Goal: Leave review/rating: Leave review/rating

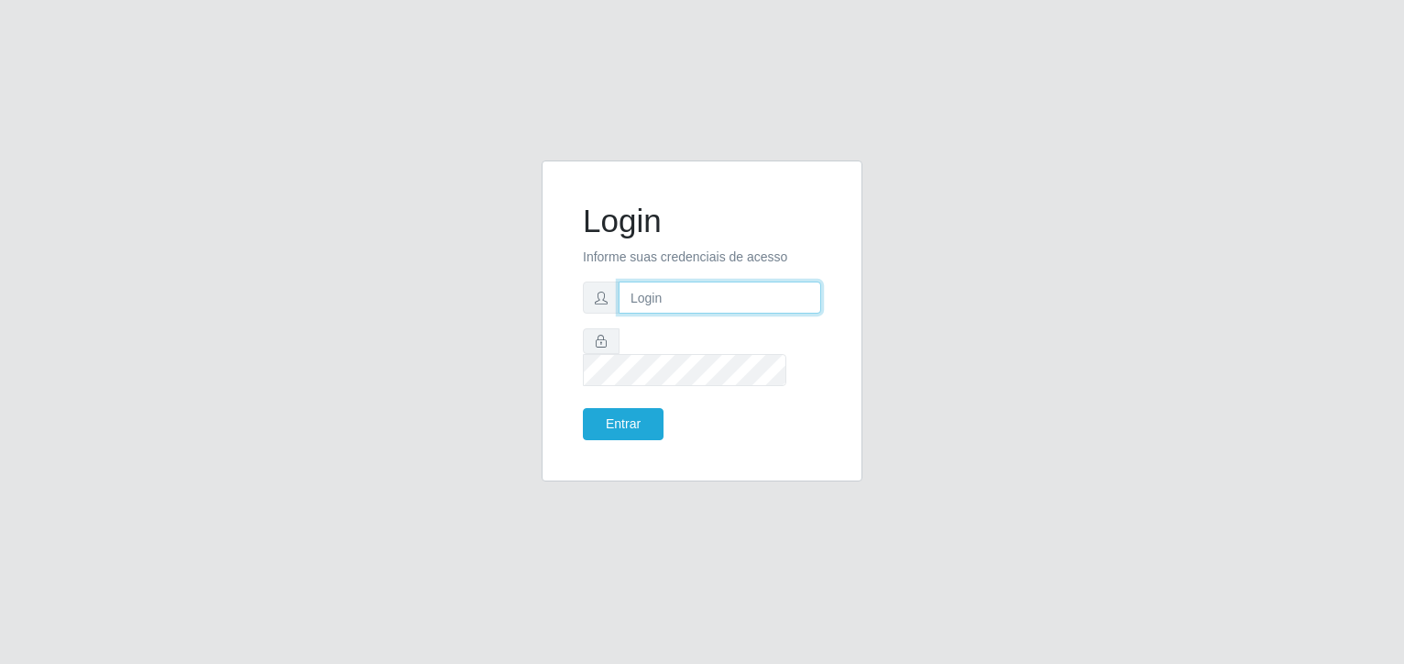
click at [783, 313] on input "text" at bounding box center [720, 297] width 203 height 32
type input "[EMAIL_ADDRESS][DOMAIN_NAME]"
click at [628, 408] on button "Entrar" at bounding box center [623, 424] width 81 height 32
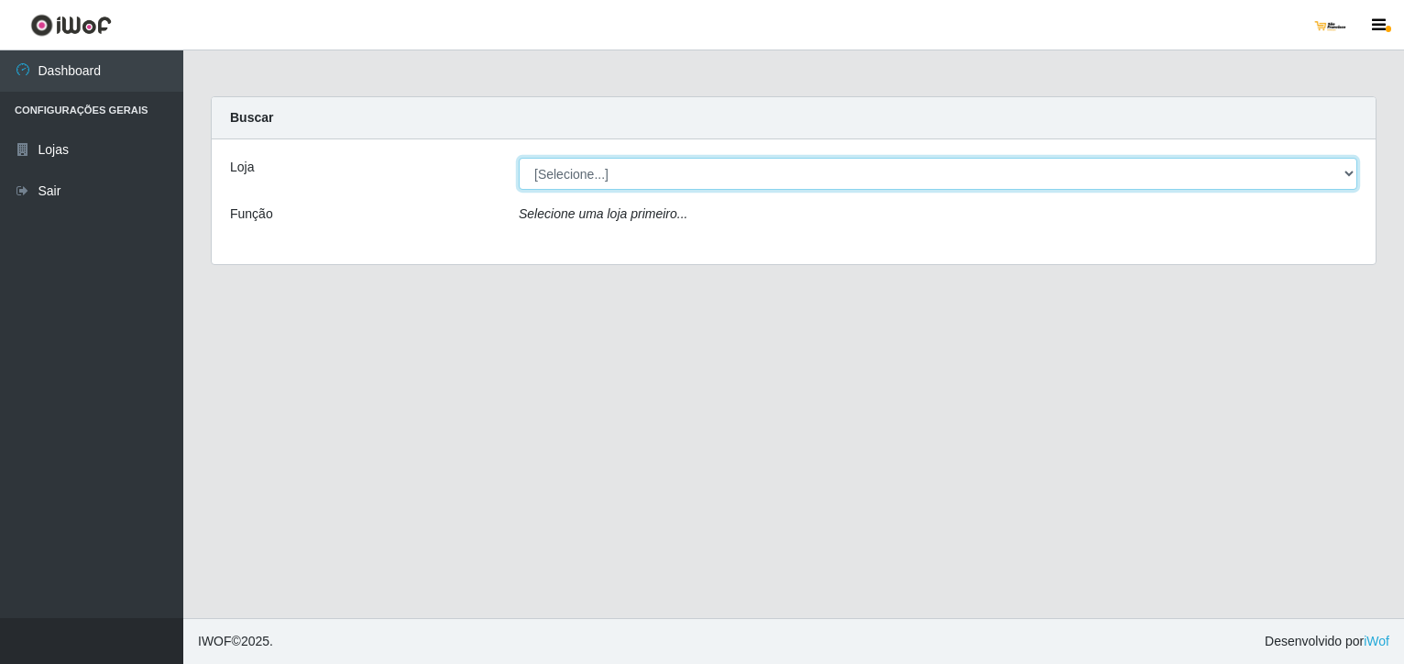
click at [906, 164] on select "[Selecione...] [GEOGRAPHIC_DATA][PERSON_NAME]" at bounding box center [938, 174] width 839 height 32
select select "168"
click at [519, 158] on select "[Selecione...] [GEOGRAPHIC_DATA][PERSON_NAME]" at bounding box center [938, 174] width 839 height 32
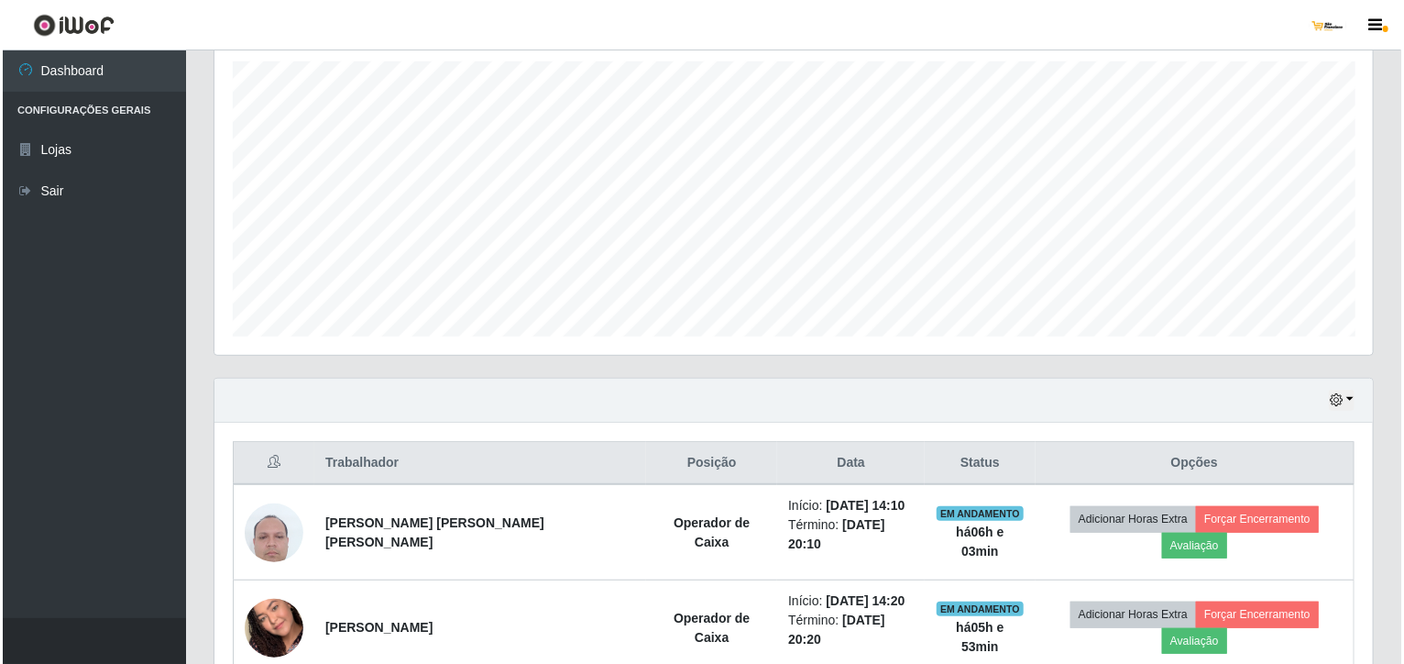
scroll to position [387, 0]
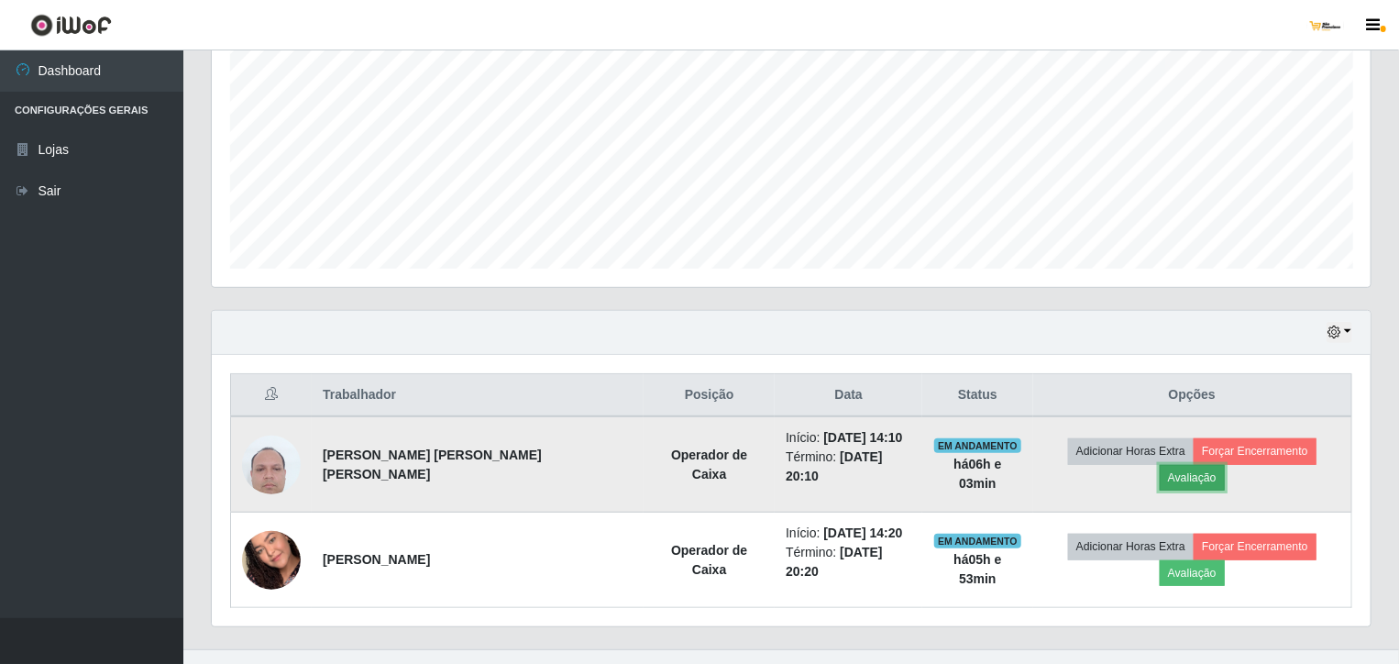
click at [1224, 465] on button "Avaliação" at bounding box center [1191, 478] width 65 height 26
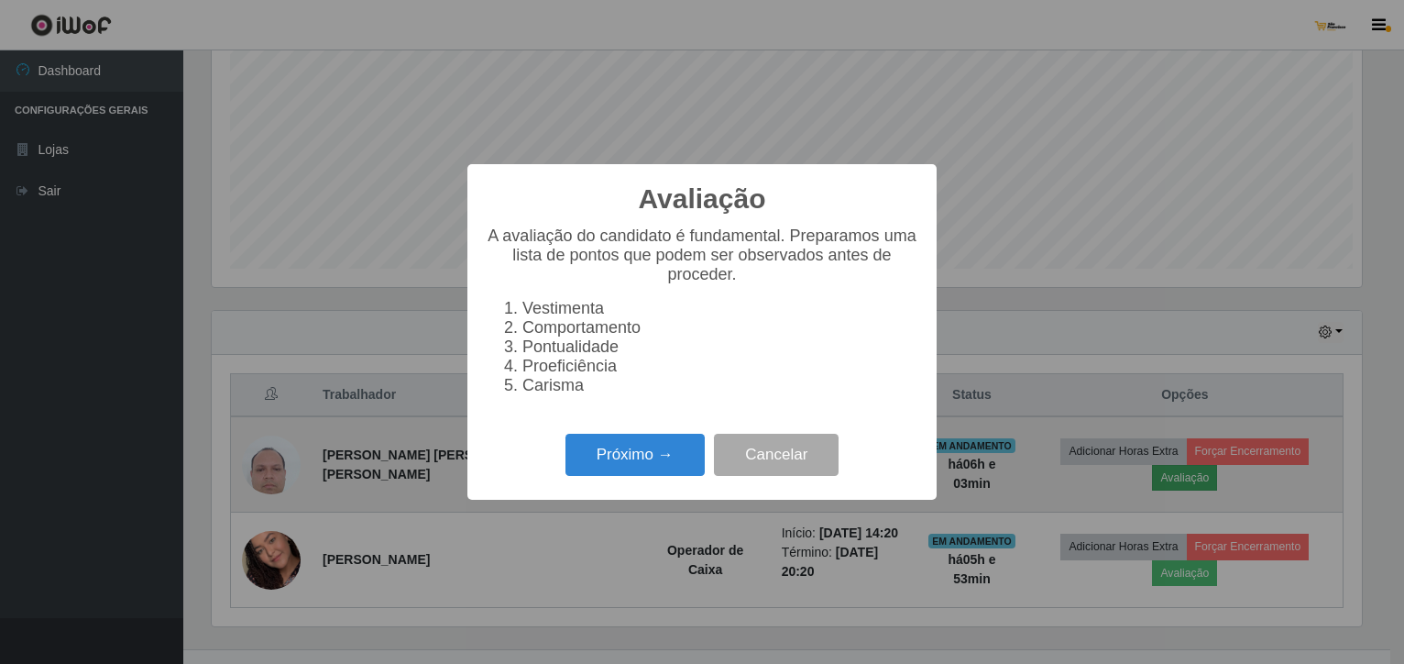
scroll to position [380, 1151]
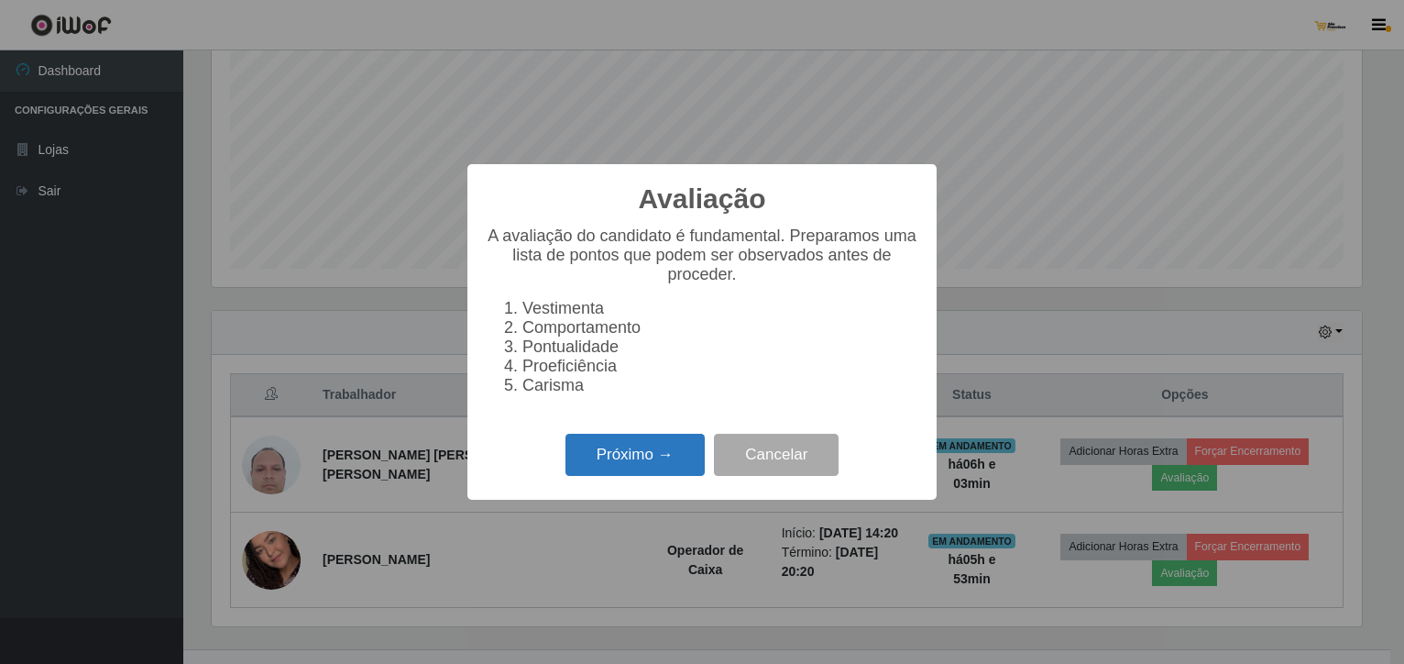
click at [670, 466] on button "Próximo →" at bounding box center [634, 455] width 139 height 43
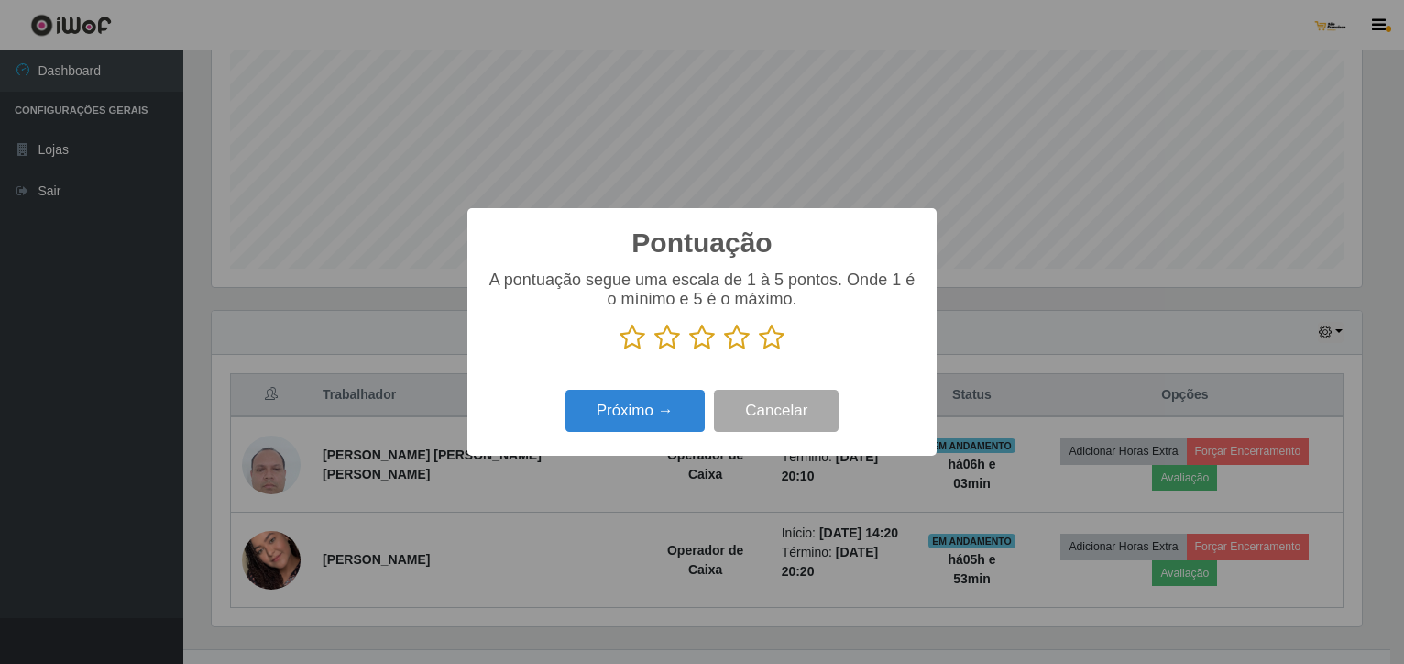
click at [775, 337] on icon at bounding box center [772, 337] width 26 height 27
click at [759, 351] on input "radio" at bounding box center [759, 351] width 0 height 0
click at [675, 423] on button "Próximo →" at bounding box center [634, 411] width 139 height 43
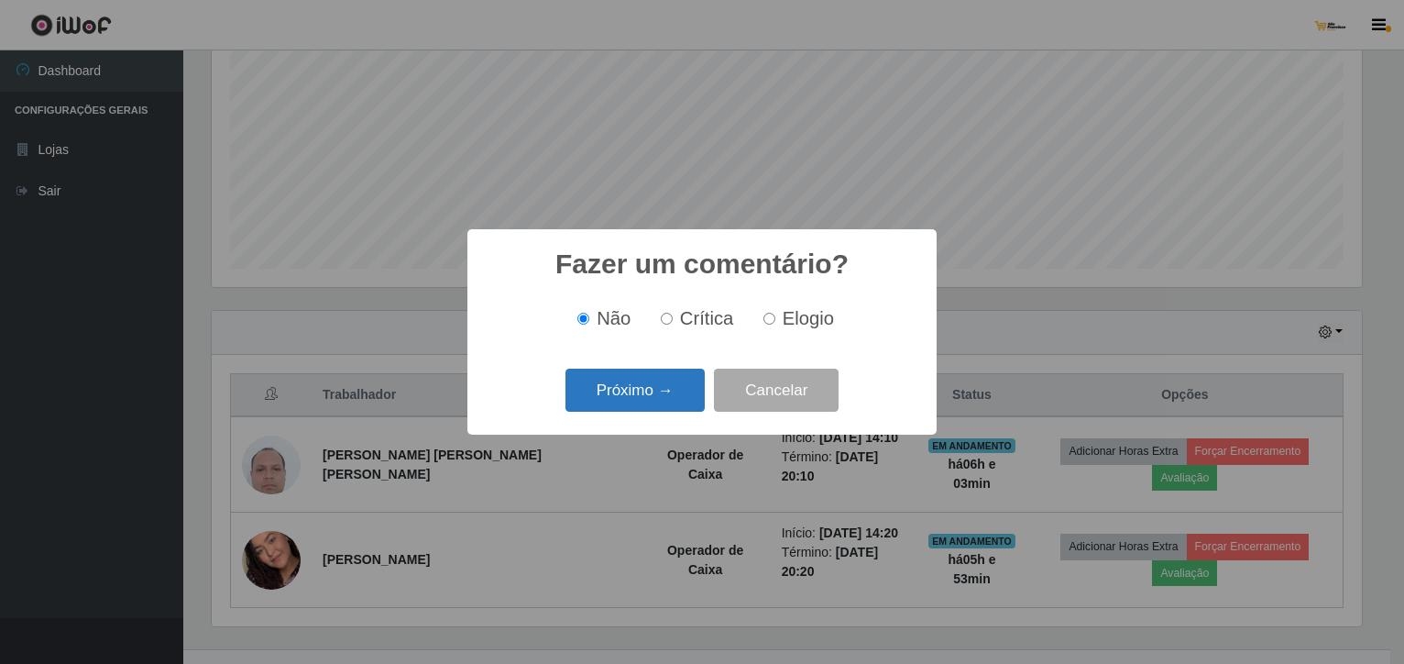
click at [664, 397] on button "Próximo →" at bounding box center [634, 389] width 139 height 43
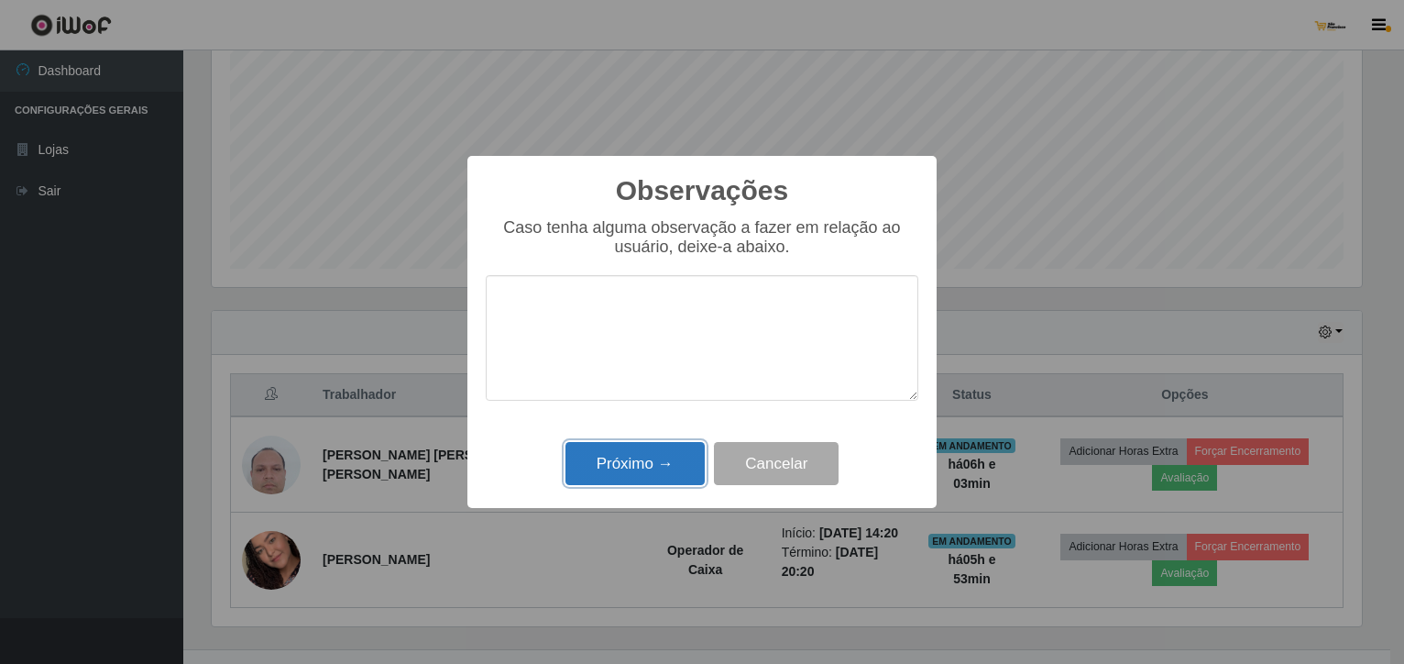
click at [686, 466] on button "Próximo →" at bounding box center [634, 463] width 139 height 43
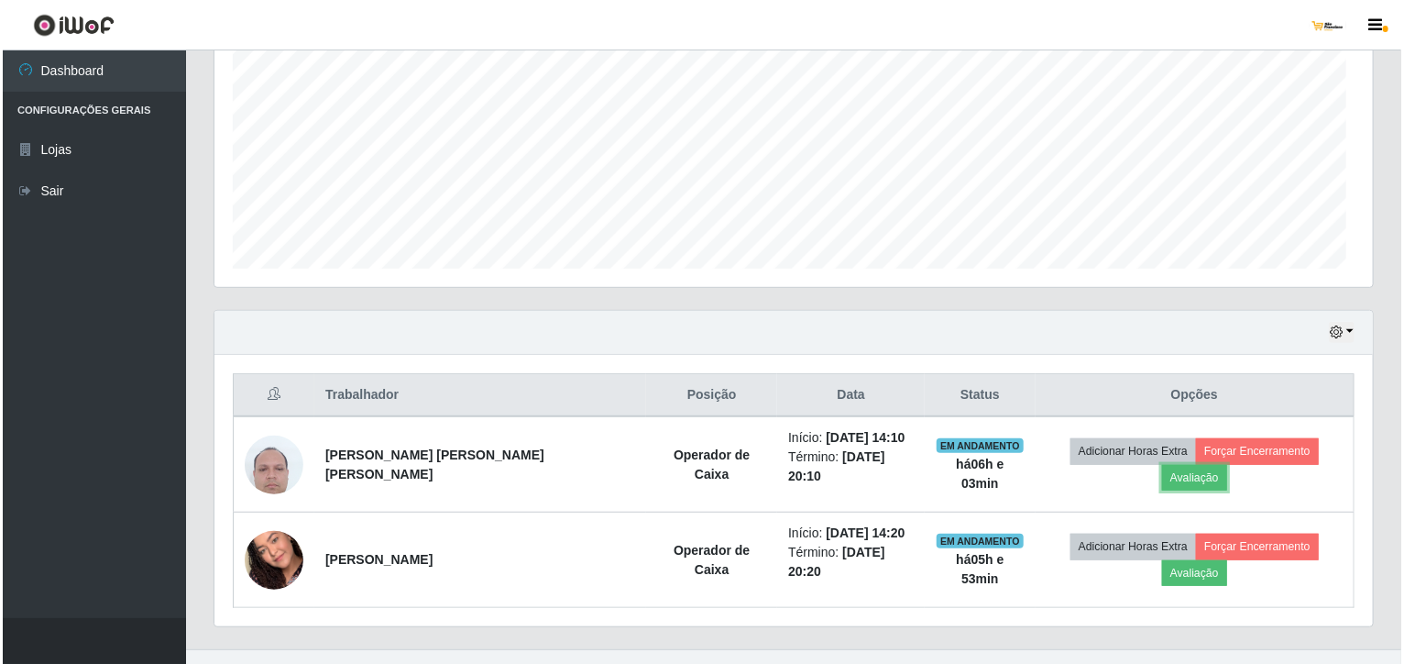
scroll to position [380, 1158]
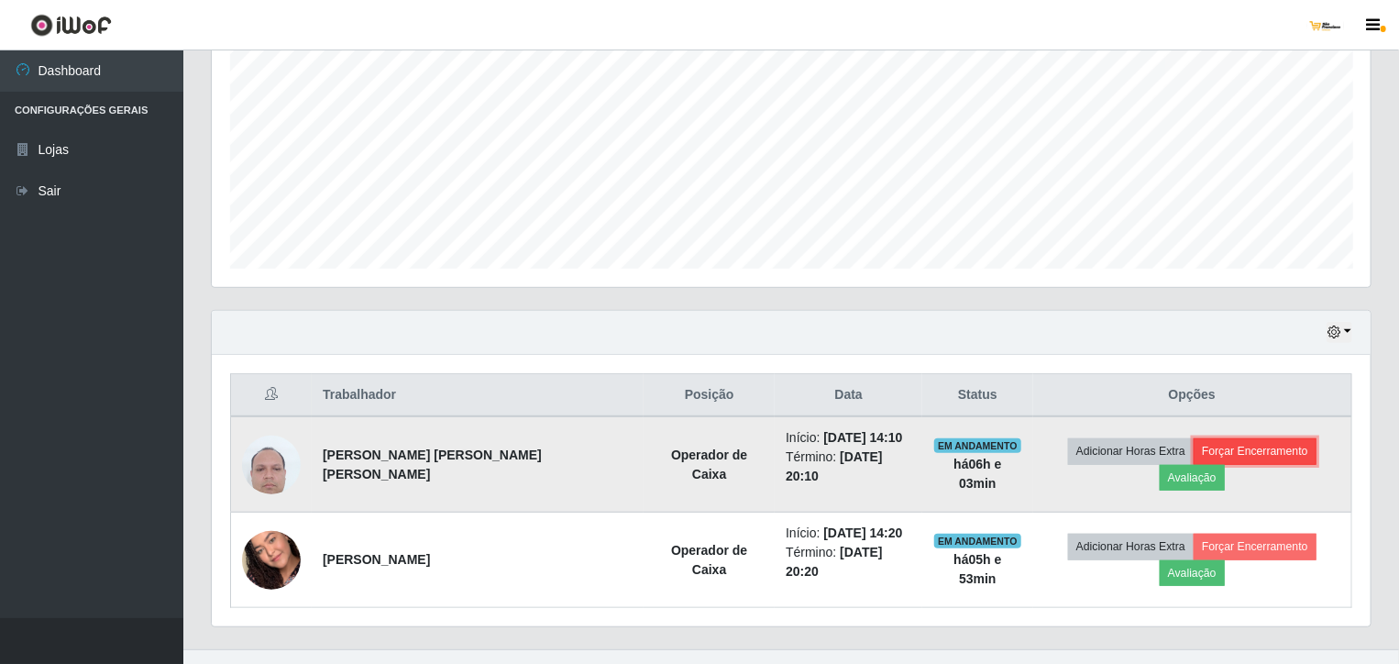
click at [1203, 446] on button "Forçar Encerramento" at bounding box center [1254, 451] width 123 height 26
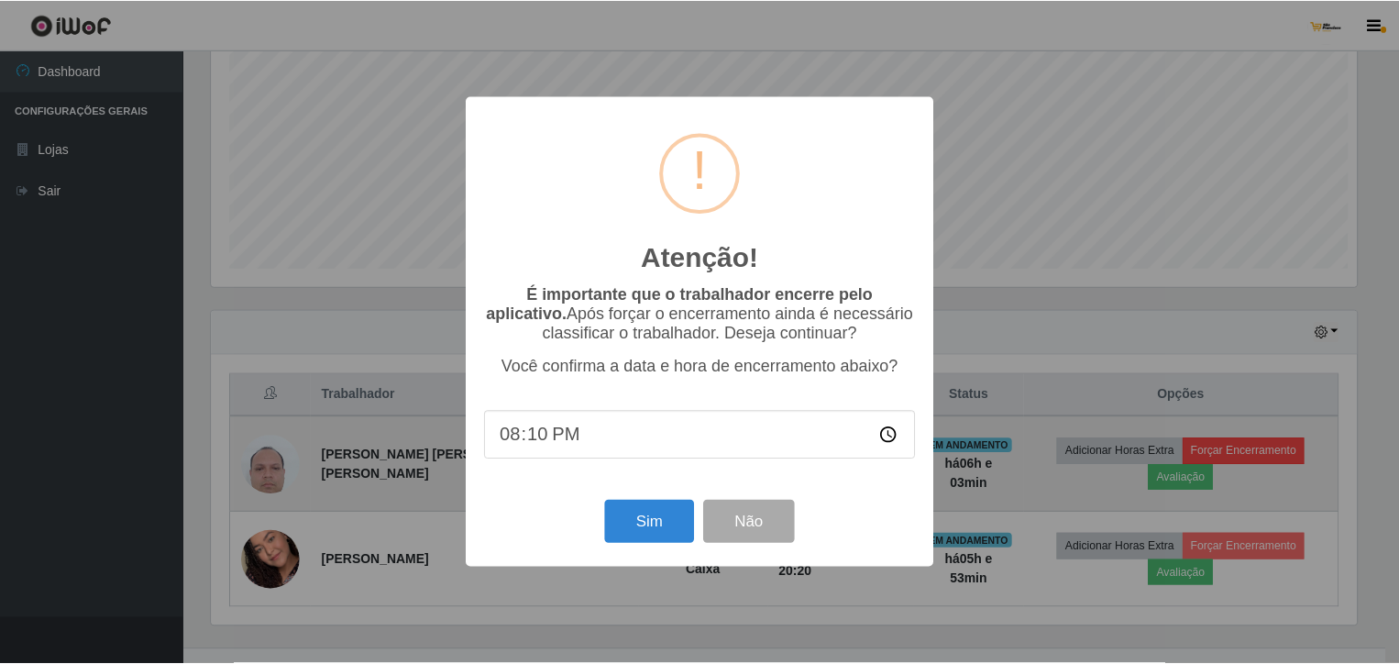
scroll to position [380, 1151]
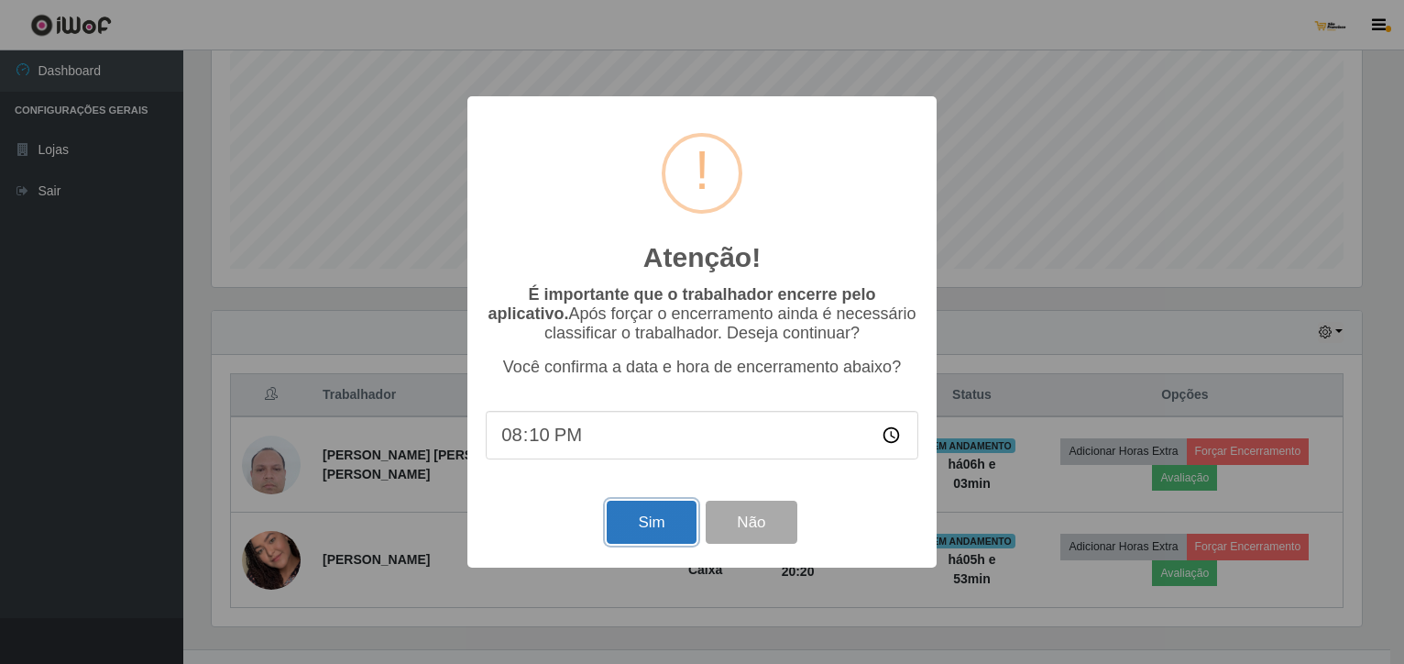
click at [653, 520] on button "Sim" at bounding box center [651, 521] width 89 height 43
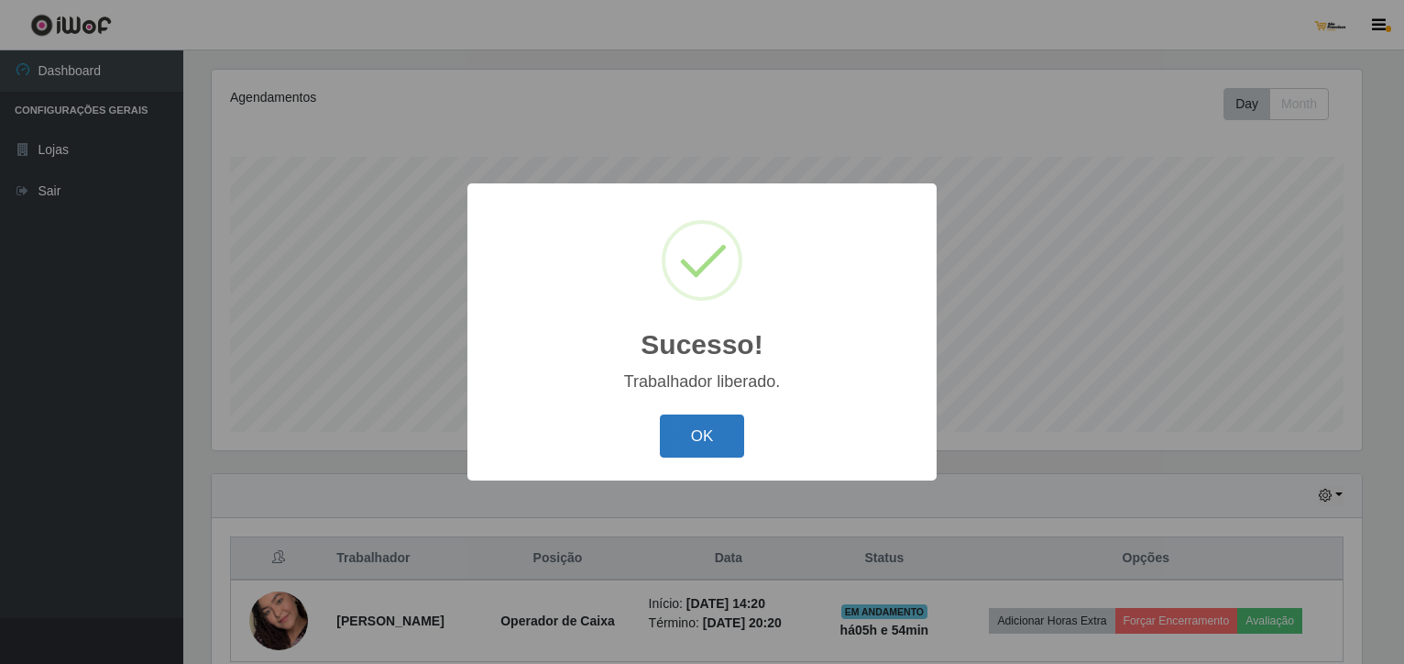
click at [719, 439] on button "OK" at bounding box center [702, 435] width 85 height 43
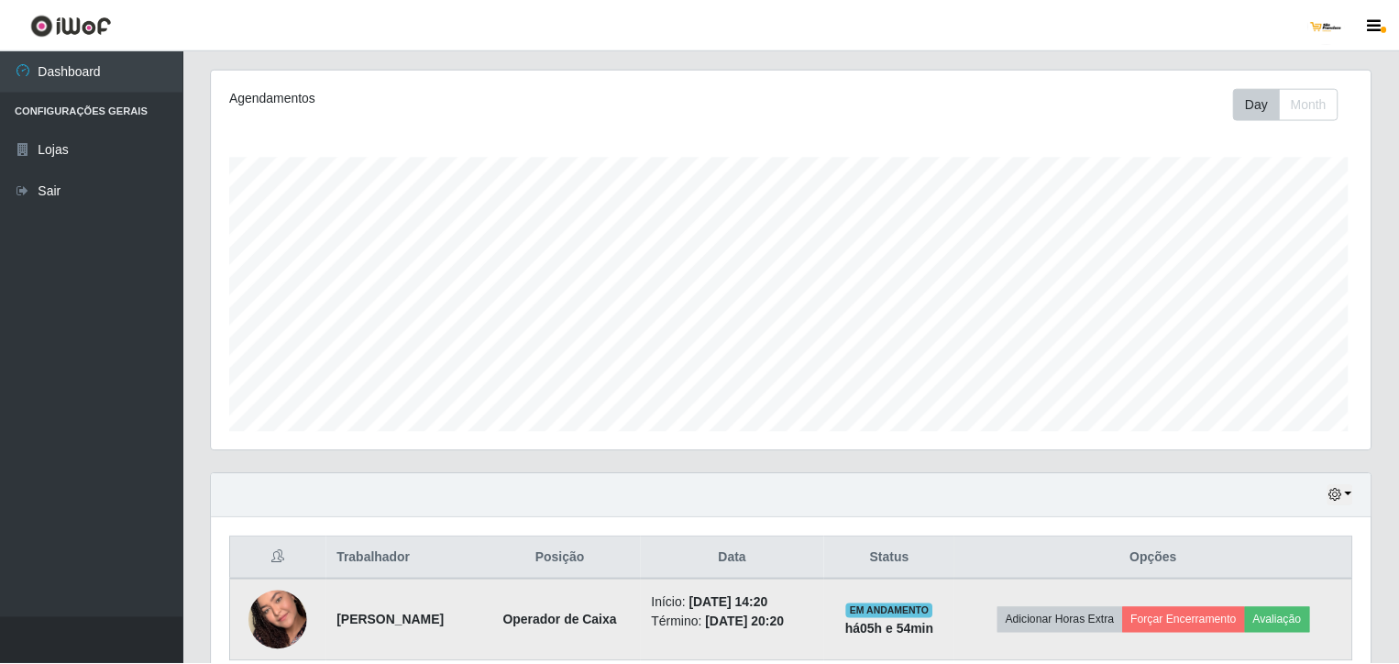
scroll to position [380, 1158]
click at [1290, 619] on button "Avaliação" at bounding box center [1277, 621] width 65 height 26
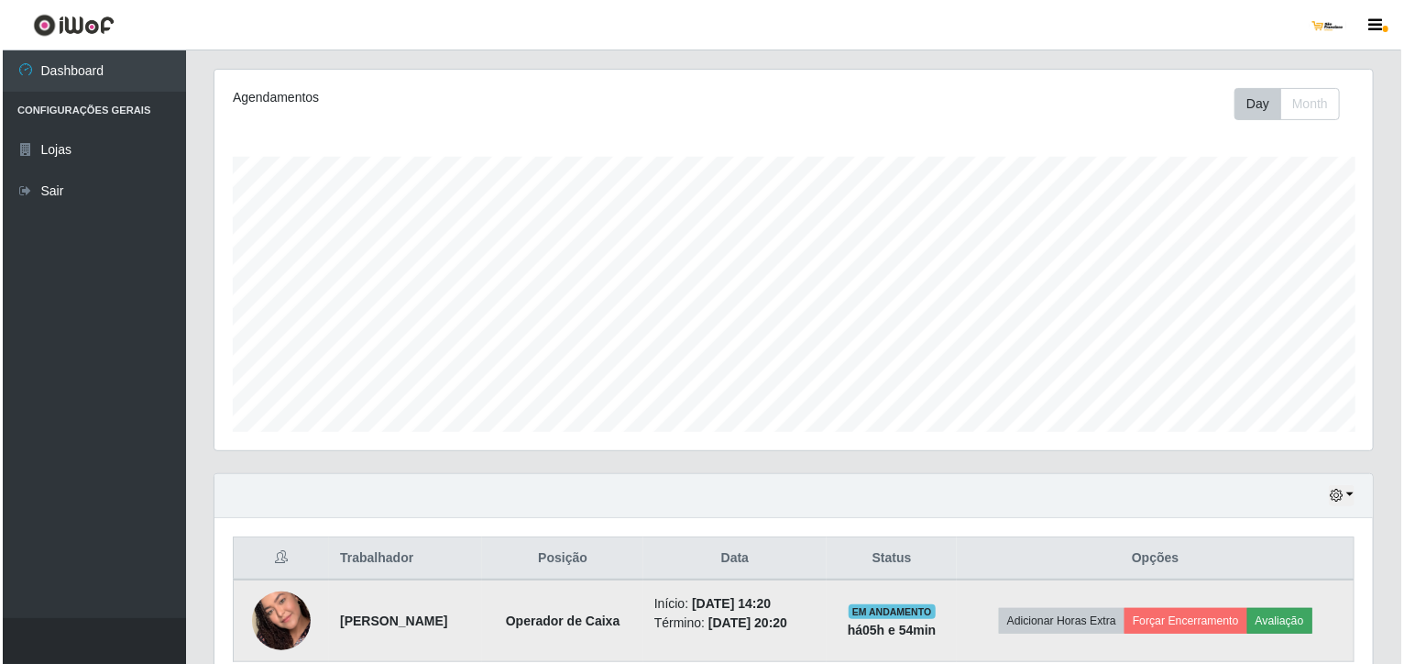
scroll to position [380, 1151]
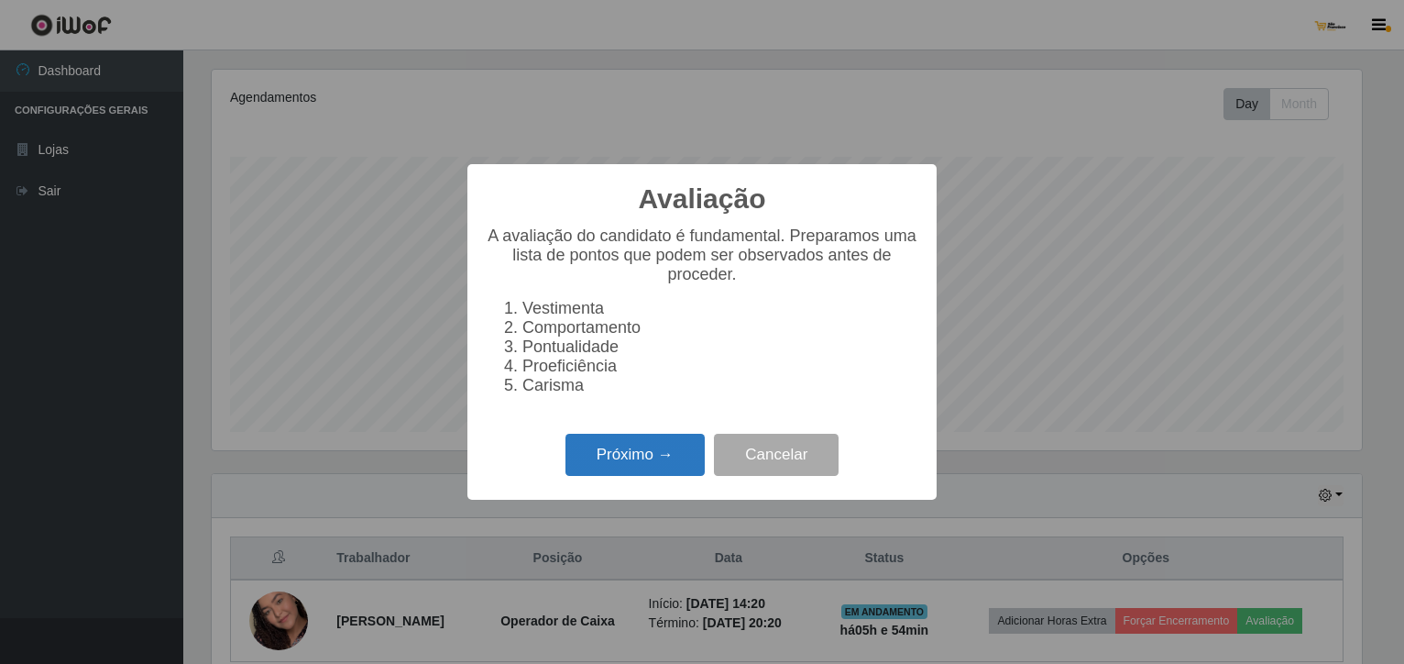
click at [665, 460] on button "Próximo →" at bounding box center [634, 455] width 139 height 43
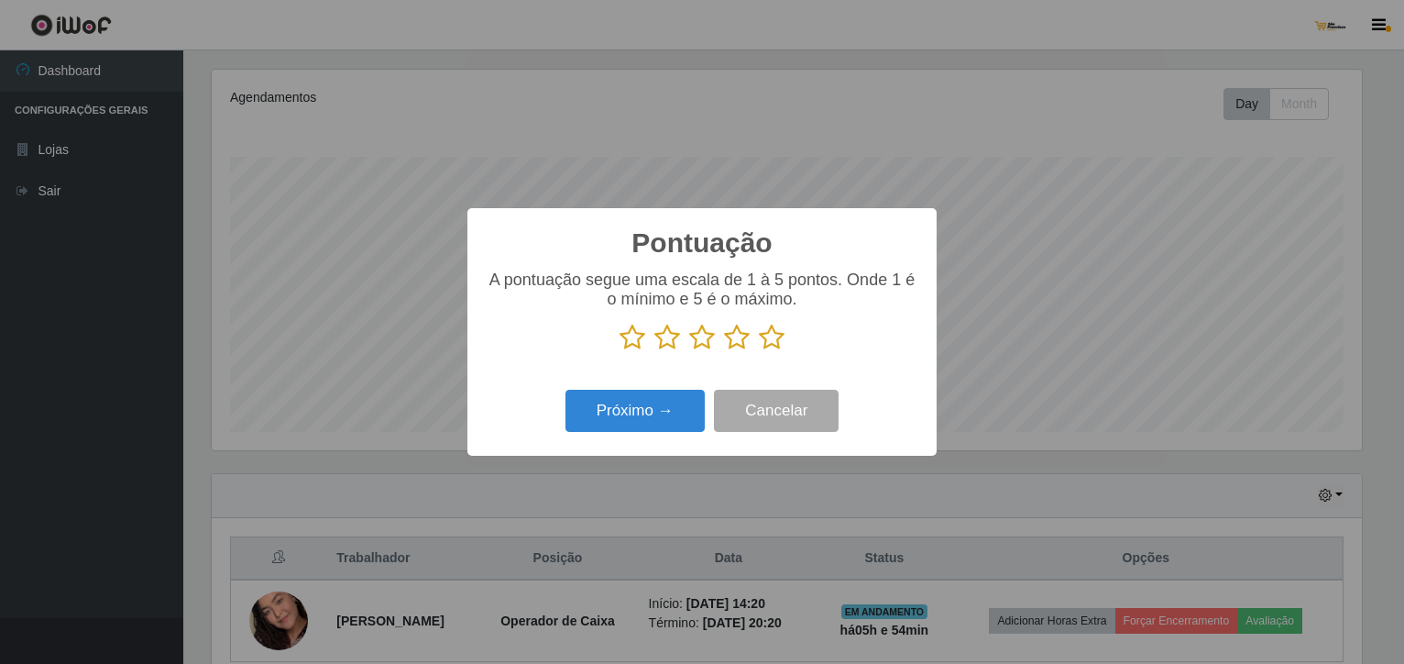
click at [774, 346] on icon at bounding box center [772, 337] width 26 height 27
click at [759, 351] on input "radio" at bounding box center [759, 351] width 0 height 0
click at [658, 422] on button "Próximo →" at bounding box center [634, 411] width 139 height 43
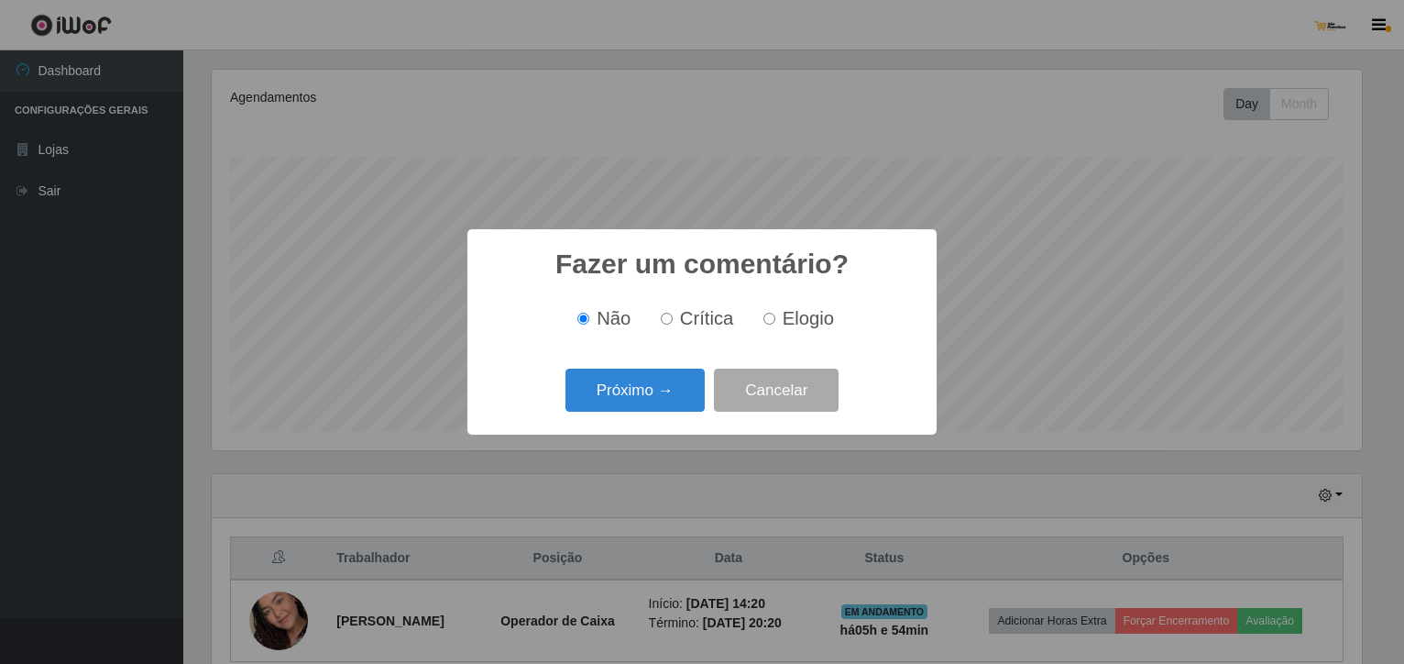
click at [658, 422] on div "Fazer um comentário? × Não Crítica Elogio Próximo → Cancelar" at bounding box center [701, 331] width 469 height 205
click at [648, 394] on button "Próximo →" at bounding box center [634, 389] width 139 height 43
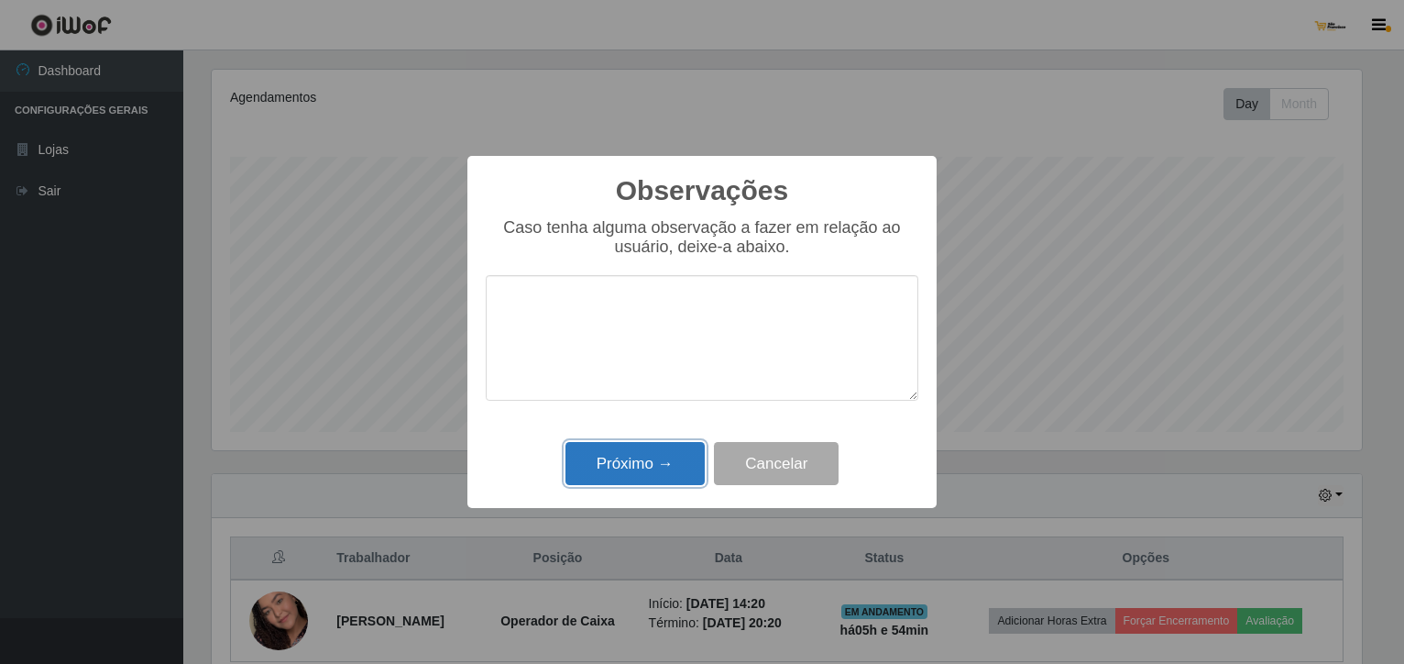
click at [668, 468] on button "Próximo →" at bounding box center [634, 463] width 139 height 43
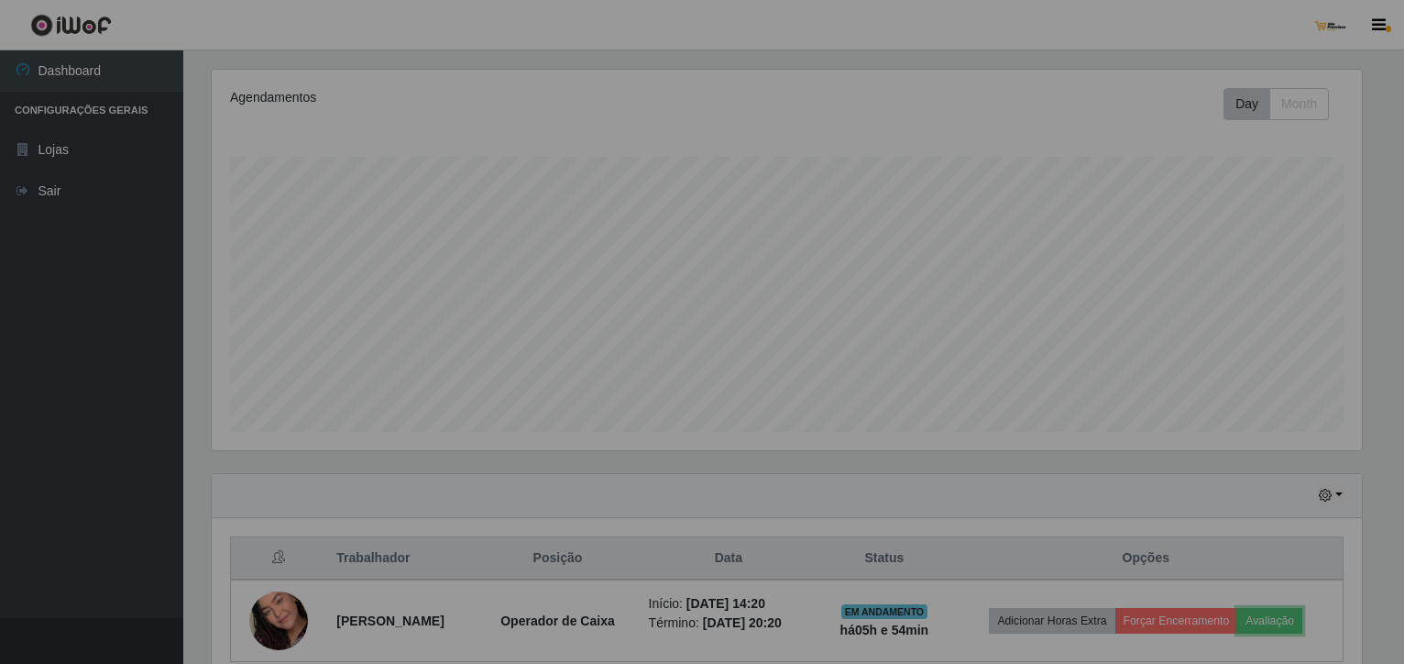
scroll to position [380, 1158]
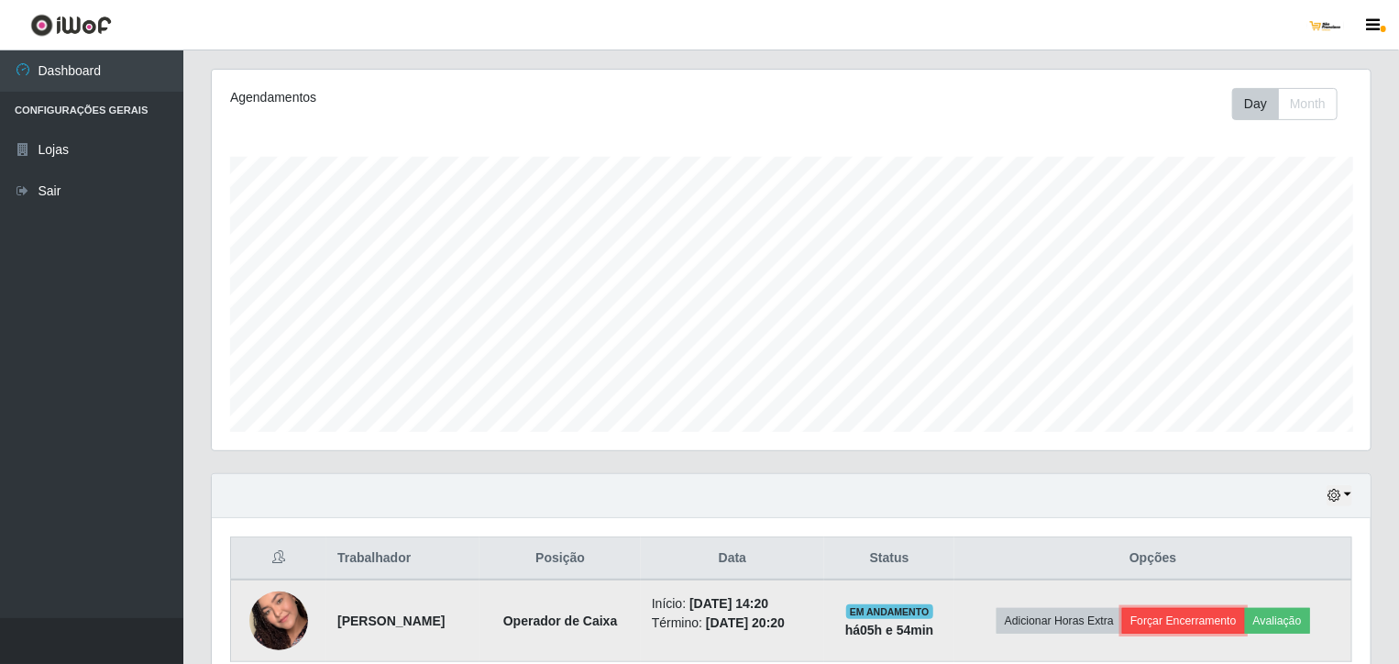
click at [1221, 616] on button "Forçar Encerramento" at bounding box center [1183, 621] width 123 height 26
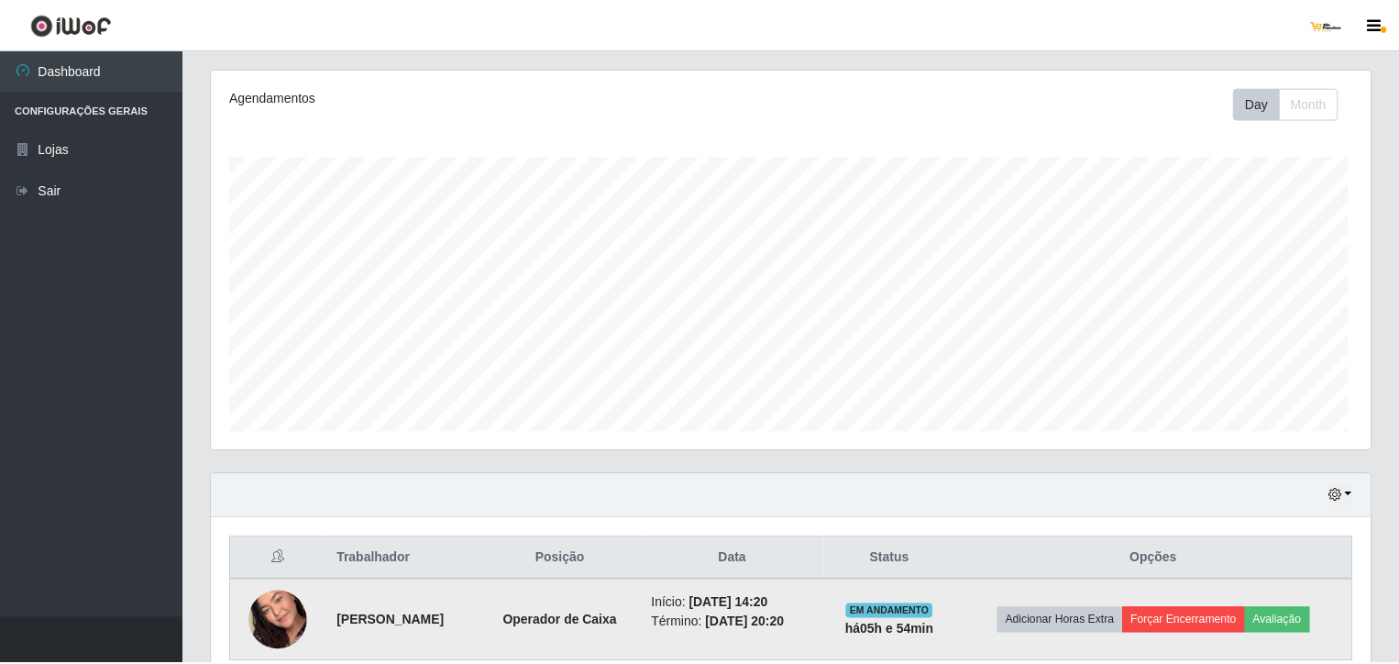
scroll to position [380, 1151]
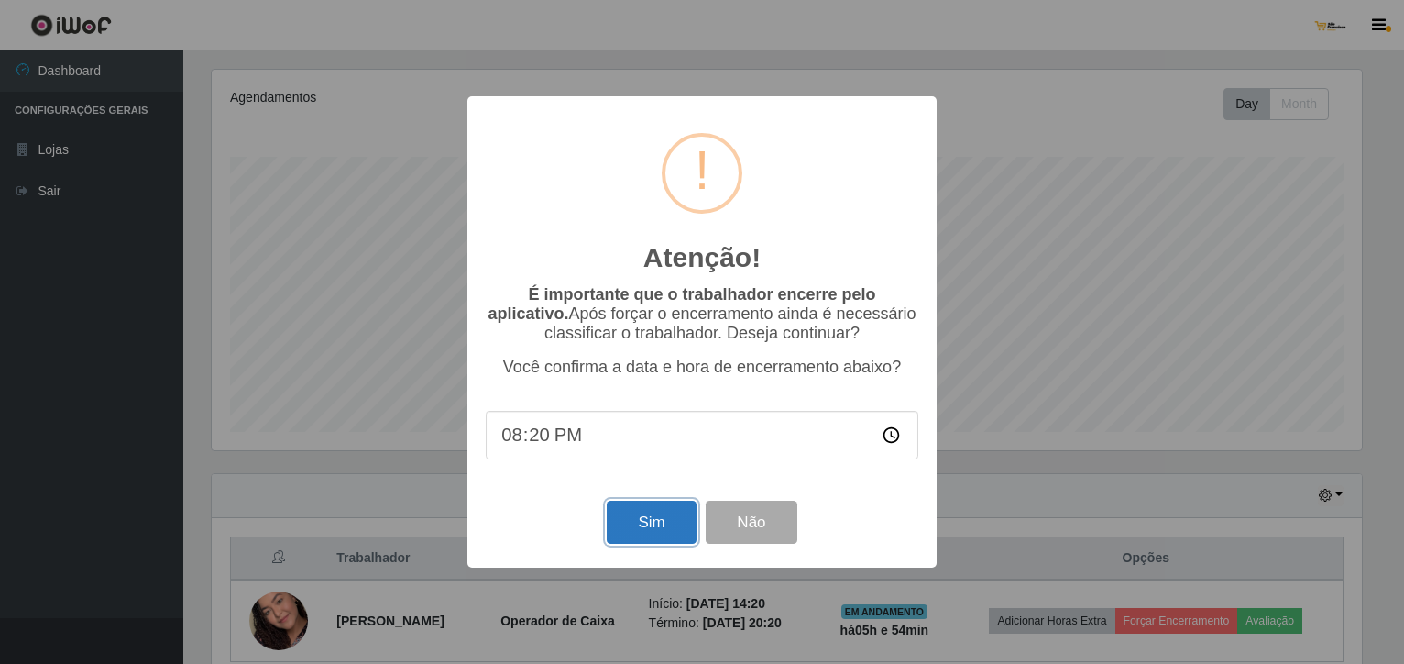
click at [644, 533] on button "Sim" at bounding box center [651, 521] width 89 height 43
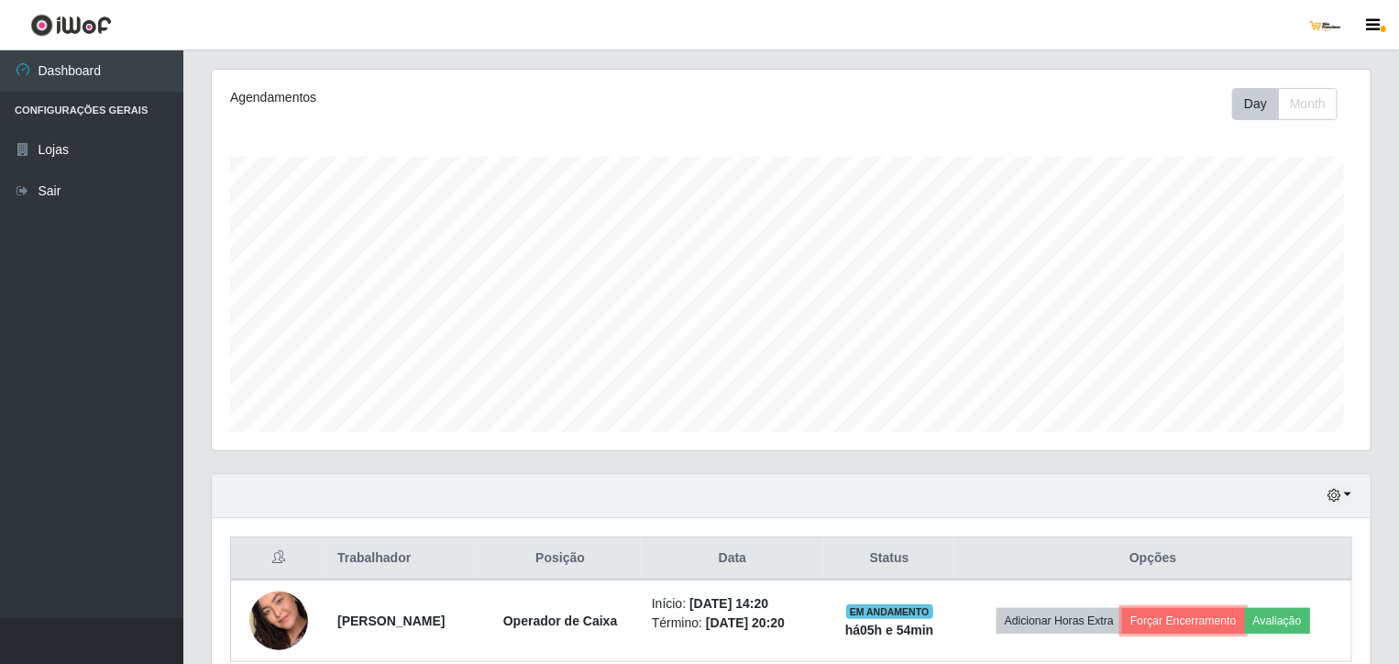
scroll to position [0, 0]
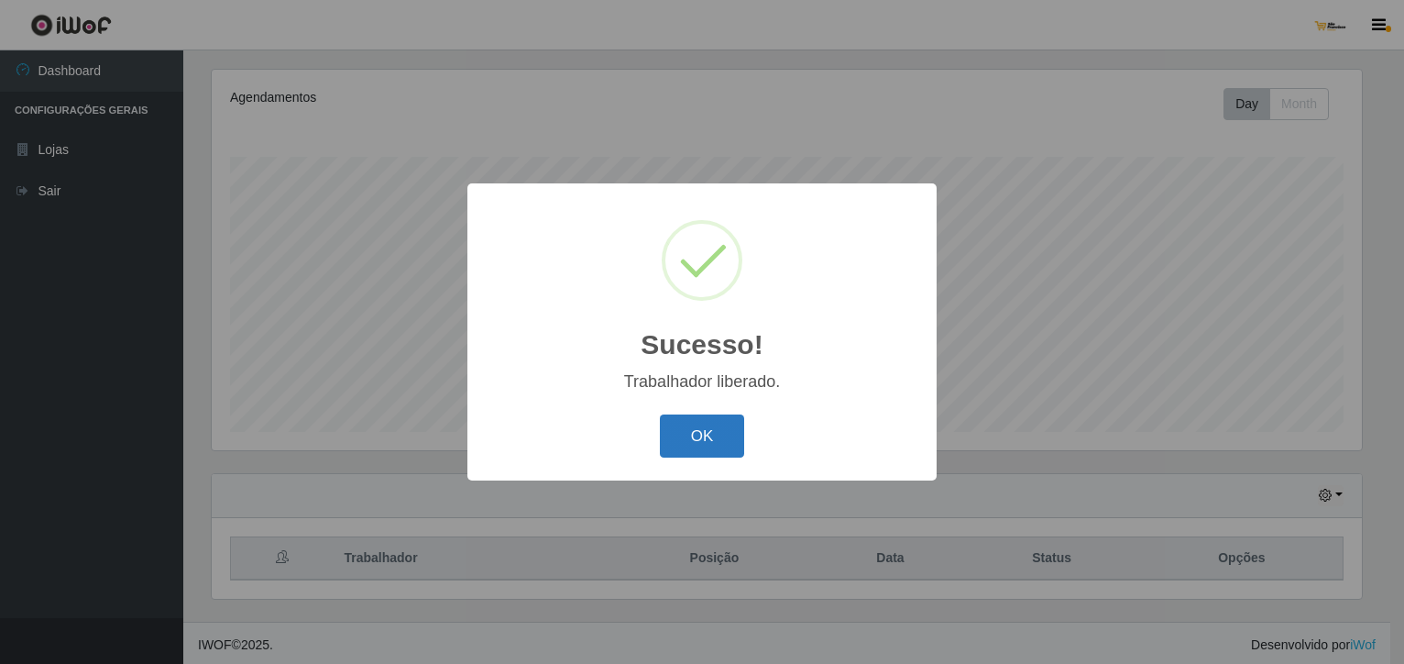
click at [690, 446] on button "OK" at bounding box center [702, 435] width 85 height 43
